Goal: Check status: Check status

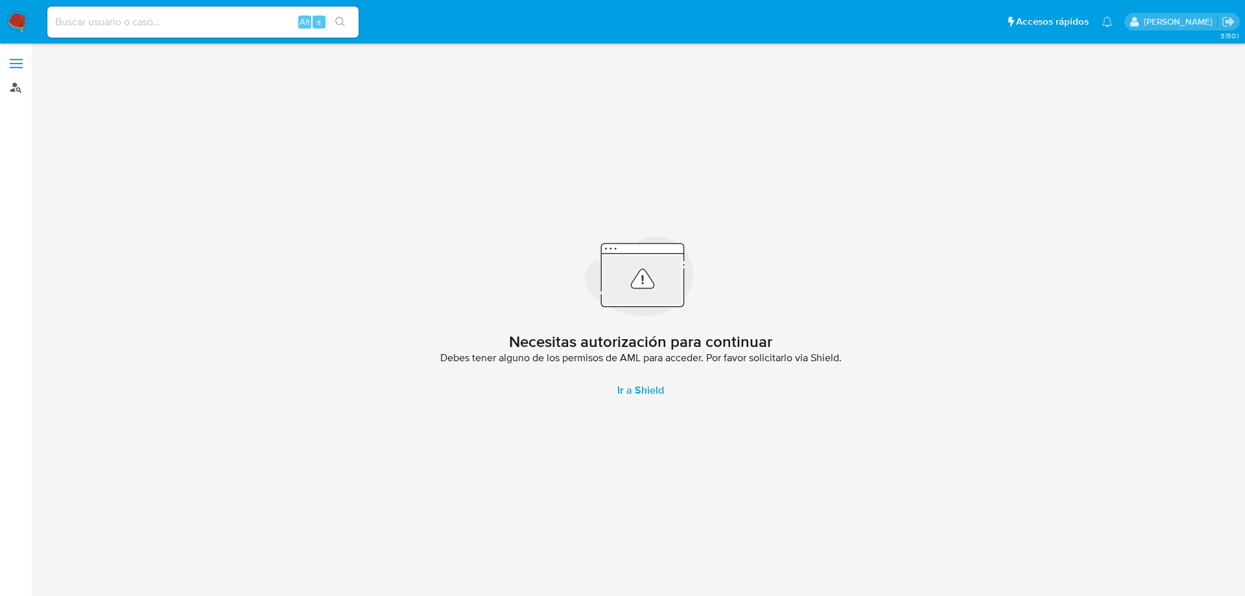
click at [18, 84] on link "Buscador de personas" at bounding box center [77, 87] width 154 height 20
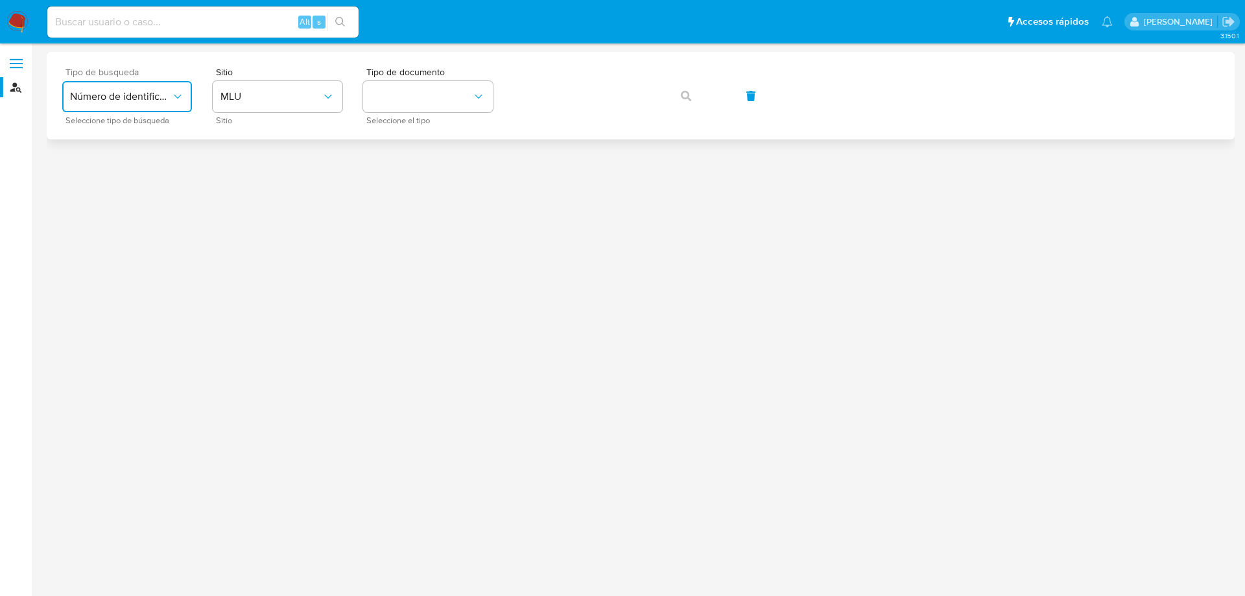
click at [169, 95] on span "Número de identificación" at bounding box center [120, 96] width 101 height 13
click at [126, 169] on div "User ID" at bounding box center [123, 175] width 106 height 31
click at [678, 100] on button "button" at bounding box center [686, 95] width 44 height 31
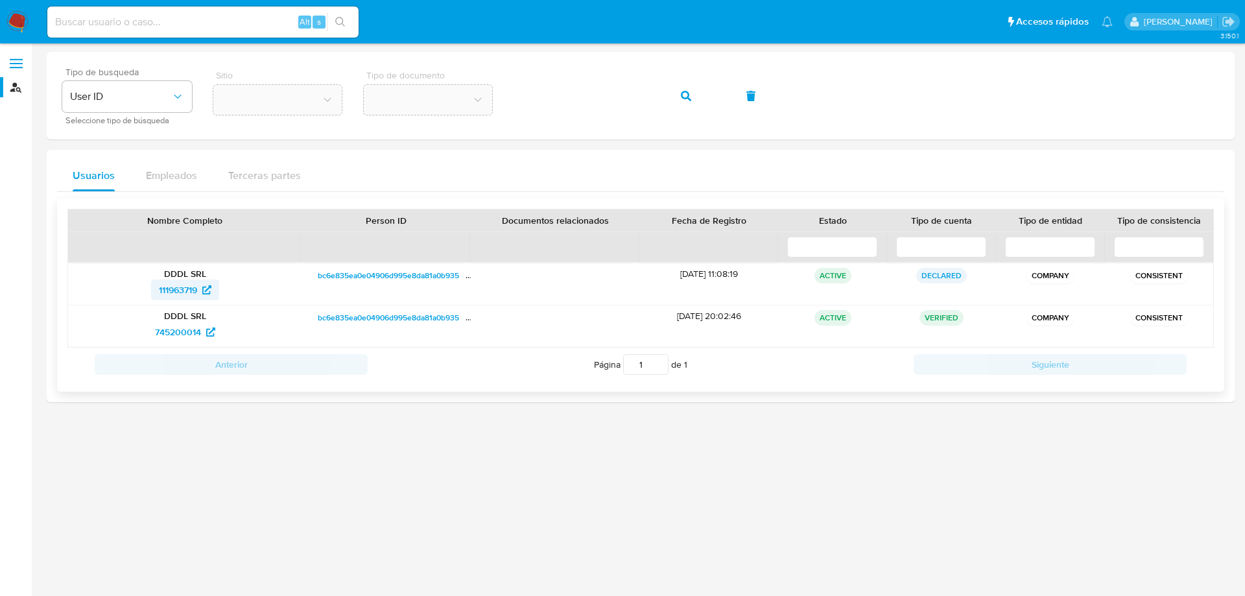
click at [197, 289] on span "111963719" at bounding box center [178, 290] width 38 height 21
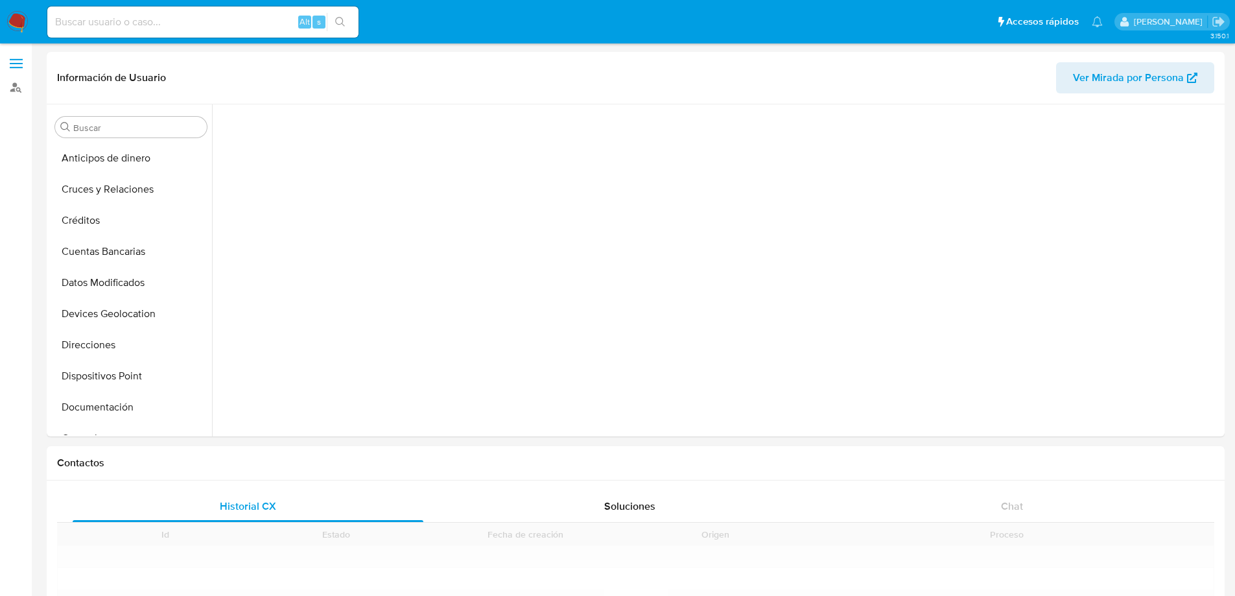
scroll to position [268, 0]
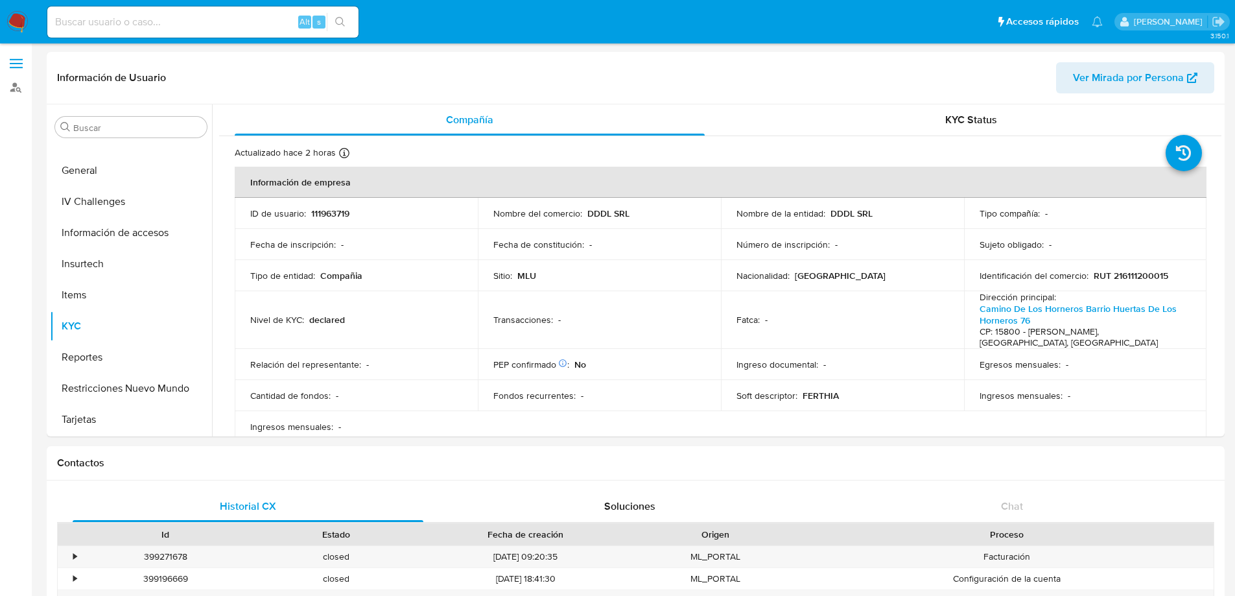
select select "10"
click at [1004, 121] on div "KYC Status" at bounding box center [971, 119] width 470 height 31
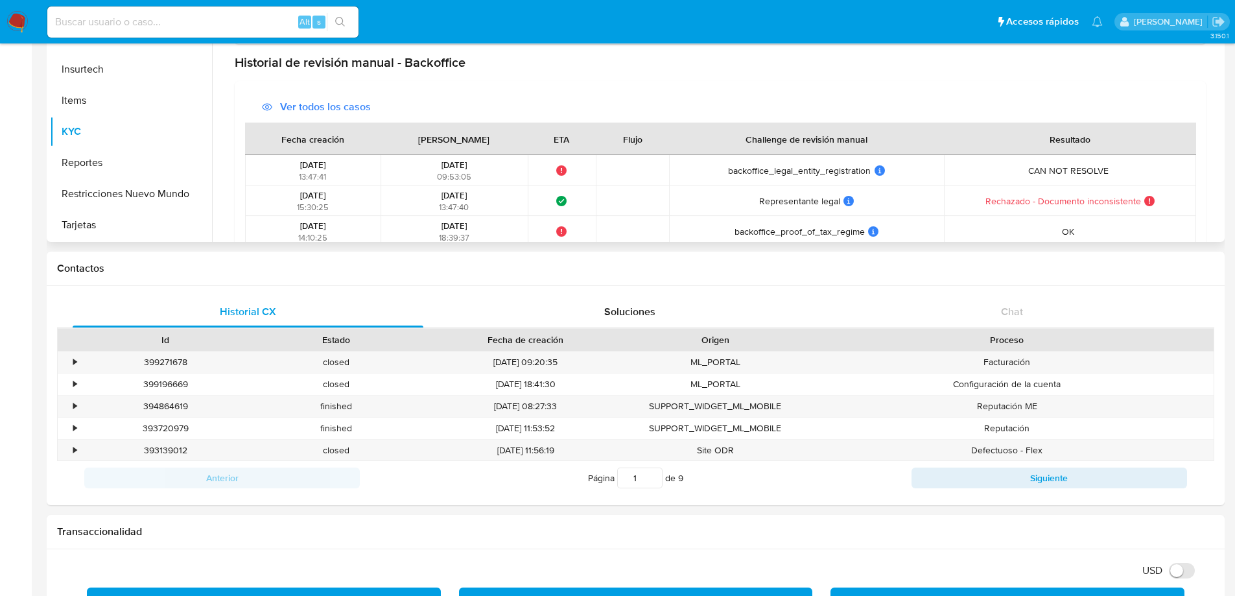
scroll to position [342, 0]
